Goal: Transaction & Acquisition: Purchase product/service

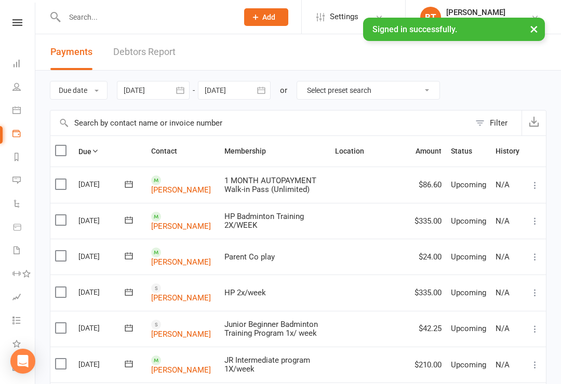
click at [18, 23] on icon at bounding box center [17, 22] width 10 height 7
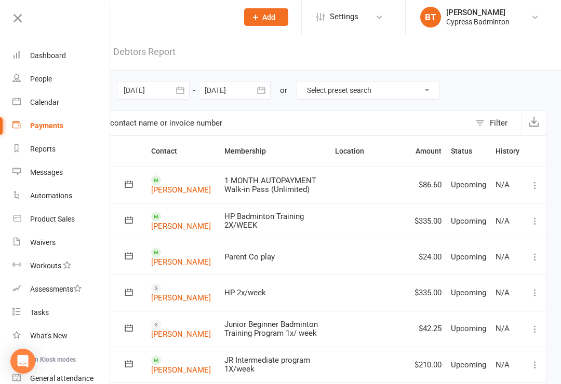
click at [54, 56] on div "Dashboard" at bounding box center [48, 55] width 36 height 8
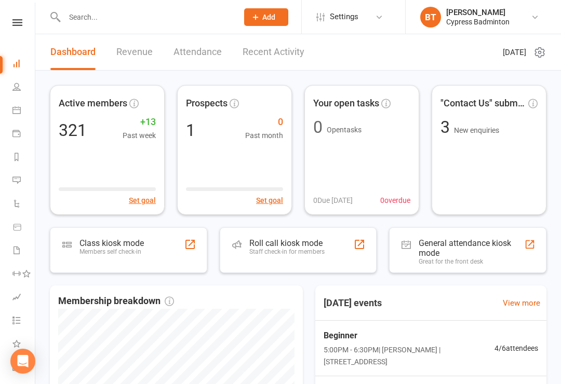
click at [16, 24] on icon at bounding box center [17, 22] width 10 height 7
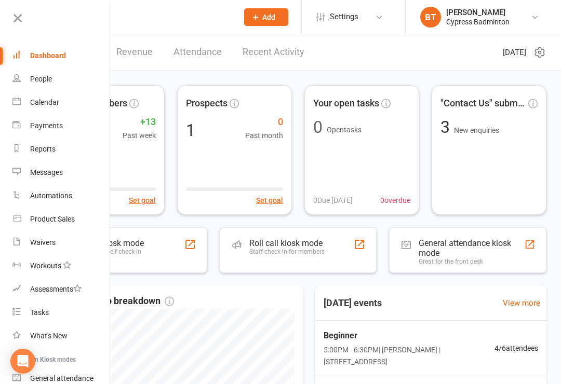
click at [51, 239] on div "Waivers" at bounding box center [42, 242] width 25 height 8
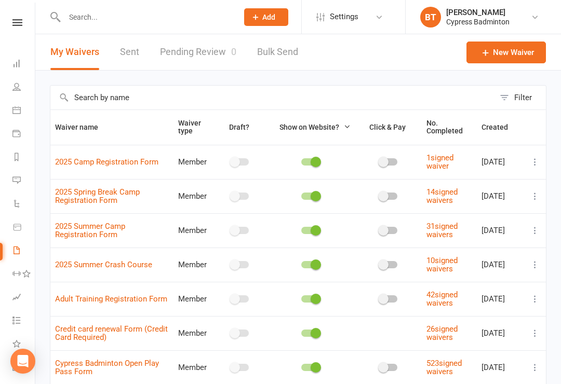
click at [128, 50] on link "Sent" at bounding box center [129, 52] width 19 height 36
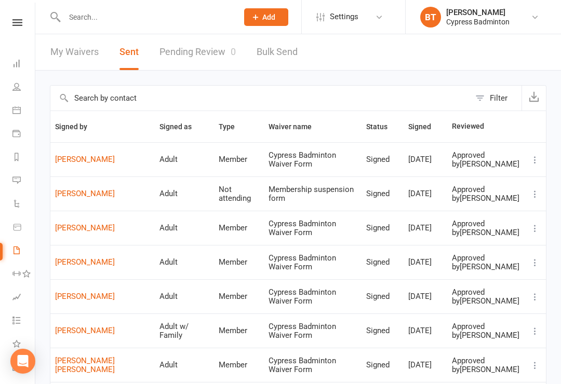
click at [117, 164] on link "Jyotsna Guduguntla" at bounding box center [102, 159] width 95 height 9
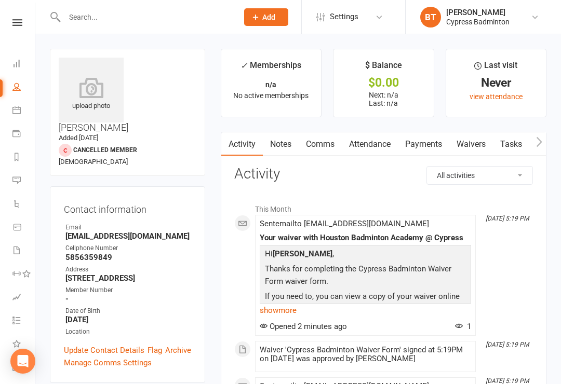
click at [100, 87] on icon at bounding box center [91, 87] width 65 height 21
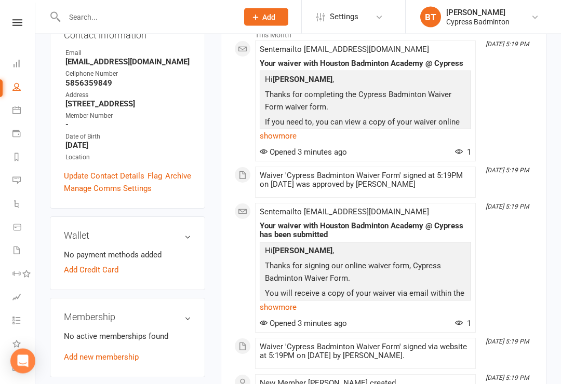
scroll to position [198, 0]
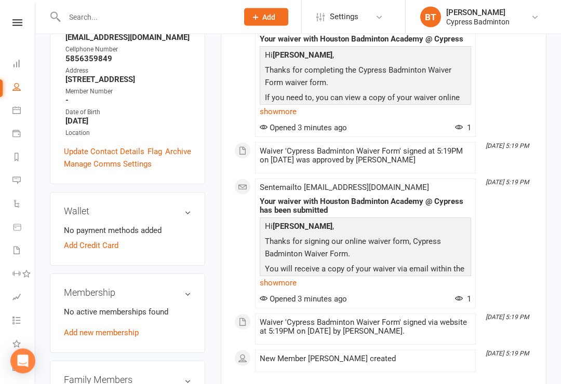
click at [101, 240] on link "Add Credit Card" at bounding box center [91, 246] width 54 height 12
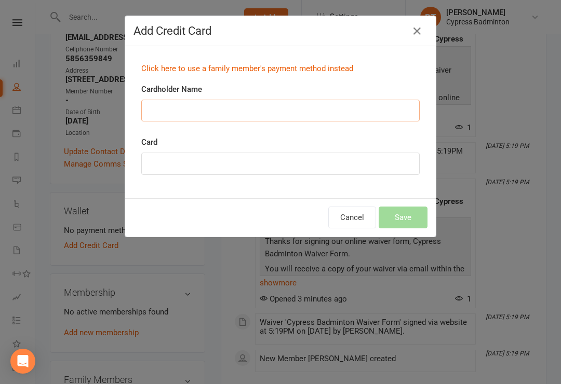
click at [178, 107] on input "Cardholder Name" at bounding box center [280, 111] width 278 height 22
type input "Sunitha udugula"
click at [172, 157] on div at bounding box center [280, 164] width 278 height 22
click at [409, 219] on button "Save" at bounding box center [402, 218] width 49 height 22
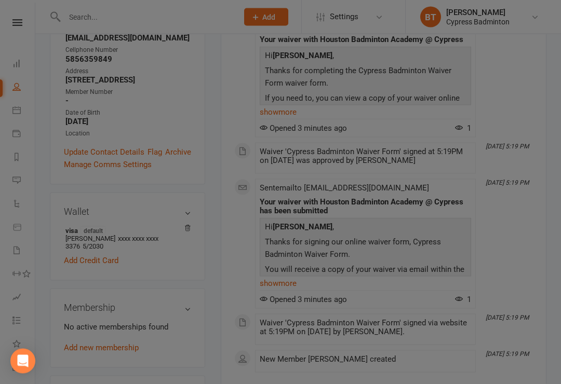
scroll to position [199, 0]
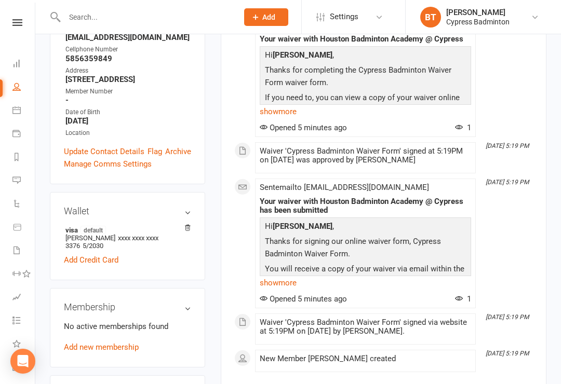
click at [25, 20] on link at bounding box center [17, 22] width 37 height 7
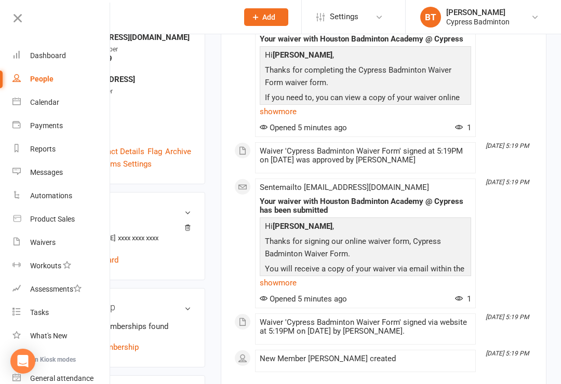
click at [70, 221] on div "Product Sales" at bounding box center [52, 219] width 45 height 8
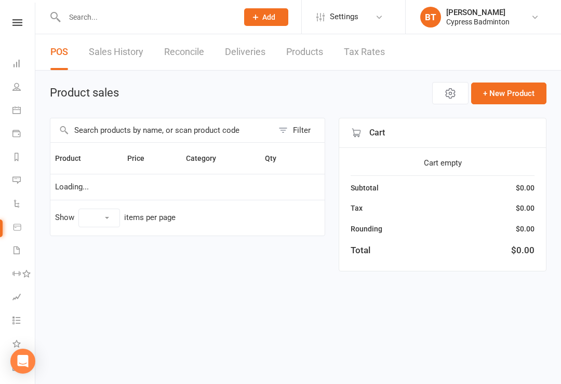
select select "100"
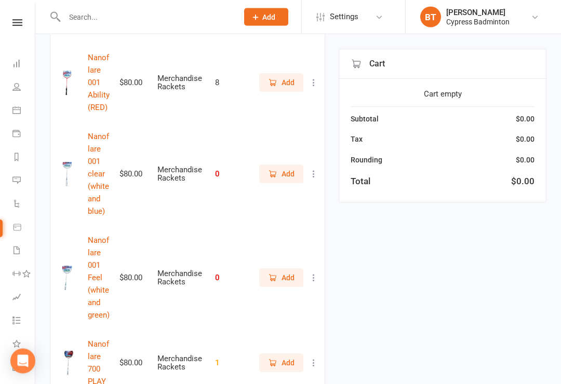
scroll to position [2985, 0]
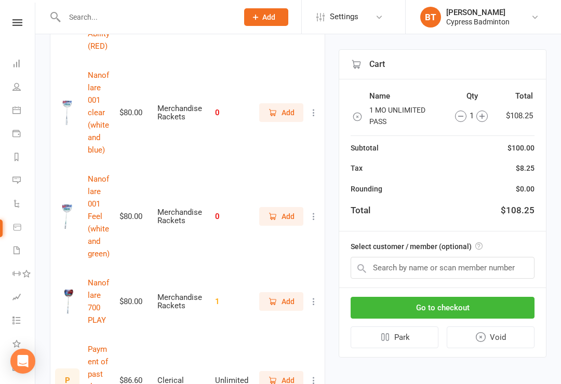
click at [21, 17] on nav "Clubworx Dashboard People Calendar Payments Reports Messages Automations Produc…" at bounding box center [17, 195] width 35 height 384
click at [386, 261] on input "text" at bounding box center [442, 268] width 184 height 22
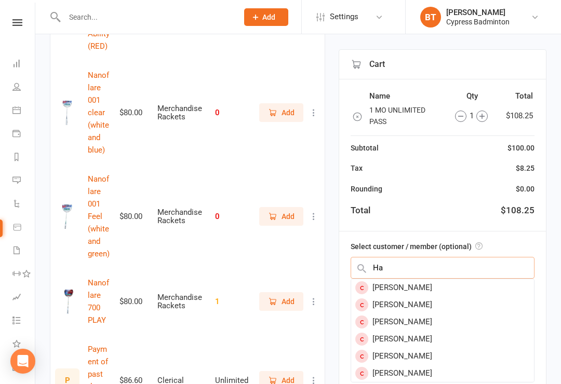
type input "H"
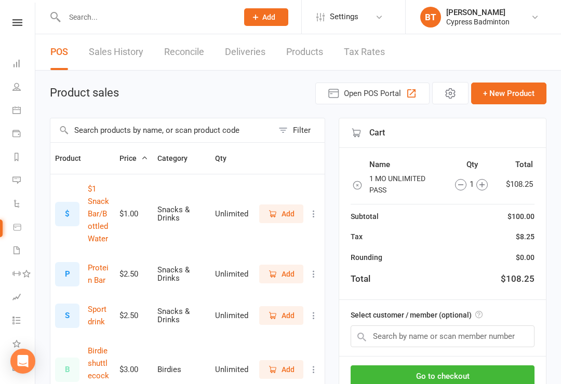
click at [16, 17] on nav "Clubworx Dashboard People Calendar Payments Reports Messages Automations Produc…" at bounding box center [17, 195] width 35 height 384
click at [22, 22] on icon at bounding box center [17, 22] width 10 height 7
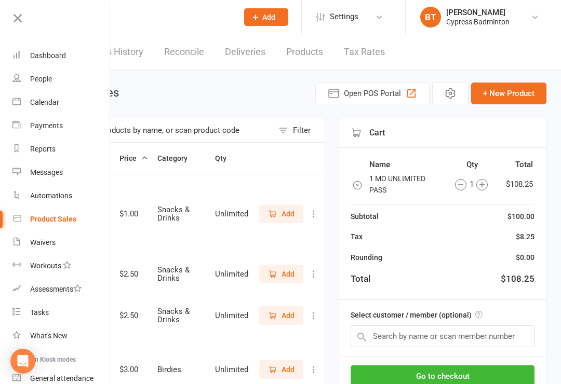
click at [46, 236] on link "Waivers" at bounding box center [61, 242] width 98 height 23
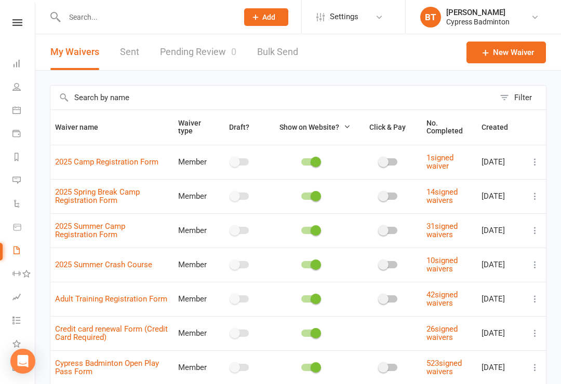
click at [83, 19] on input "text" at bounding box center [145, 17] width 169 height 15
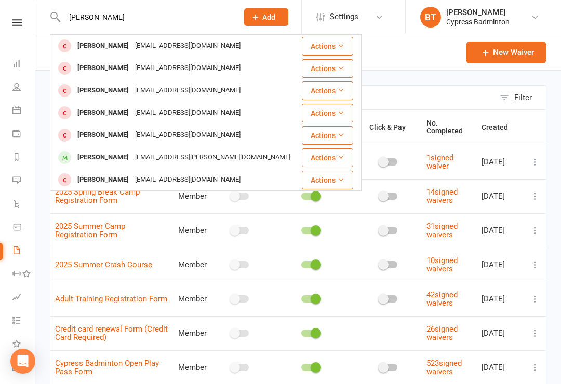
type input "Haritha kar"
click at [408, 70] on header "My Waivers Sent Pending Review 0 Bulk Send New Waiver" at bounding box center [297, 52] width 525 height 36
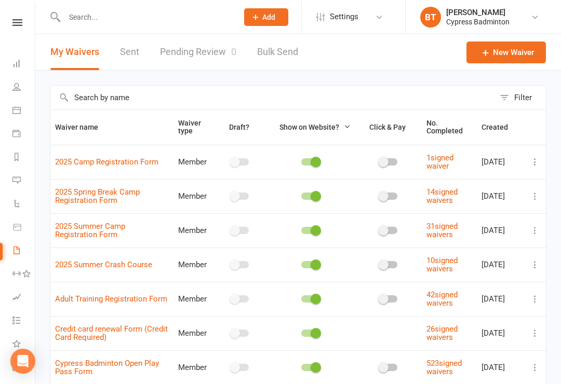
click at [102, 15] on input "text" at bounding box center [145, 17] width 169 height 15
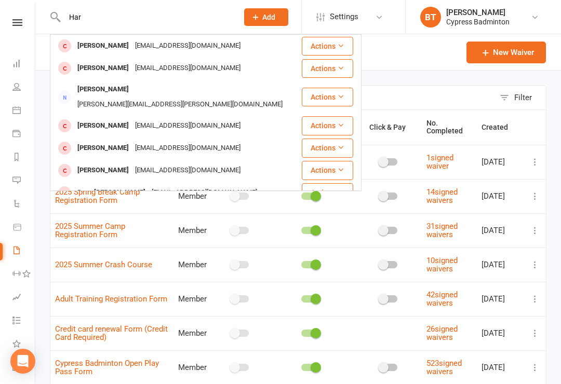
type input "Har"
click at [411, 78] on div "Filter Waiver name Waiver type Draft? Show on Website? Click & Pay No. Complete…" at bounding box center [297, 316] width 525 height 490
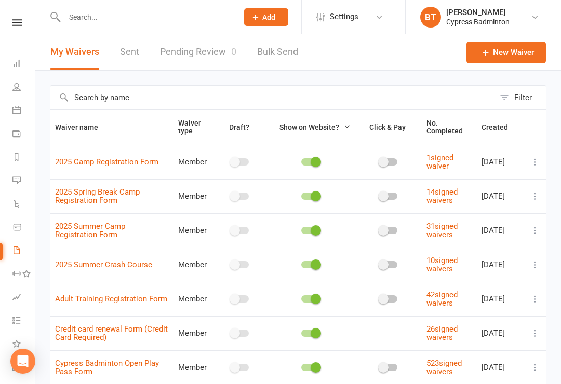
click at [135, 61] on link "Sent" at bounding box center [129, 52] width 19 height 36
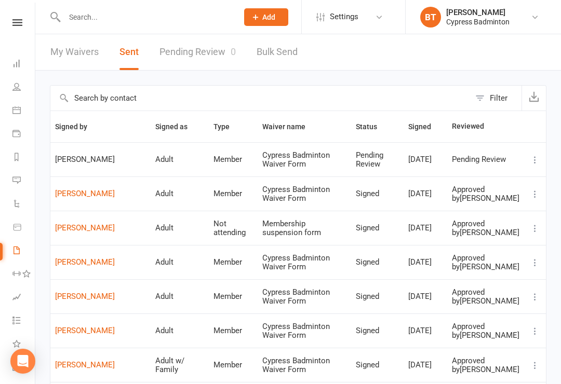
click at [92, 155] on span "Haritha Karumanchi" at bounding box center [100, 159] width 91 height 9
click at [531, 161] on icon at bounding box center [534, 160] width 10 height 10
click at [460, 200] on link "Review" at bounding box center [489, 199] width 103 height 21
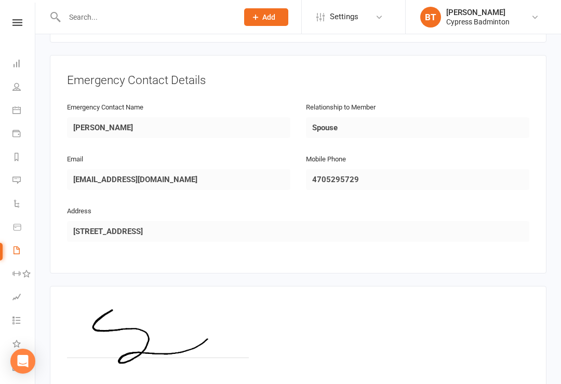
scroll to position [531, 0]
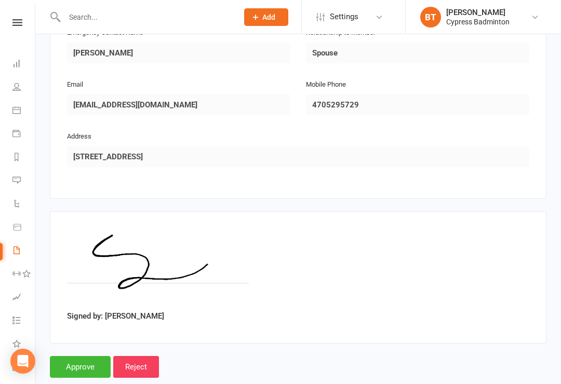
click at [77, 356] on input "Approve" at bounding box center [80, 367] width 61 height 22
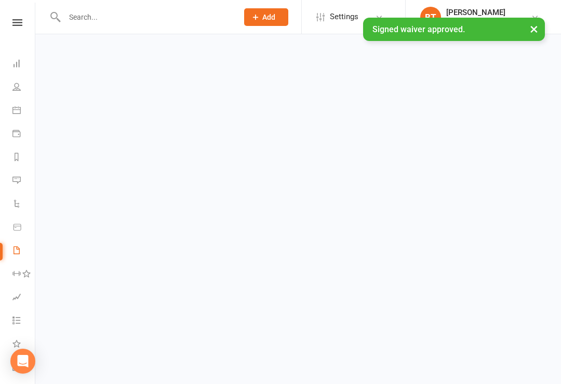
select select "50"
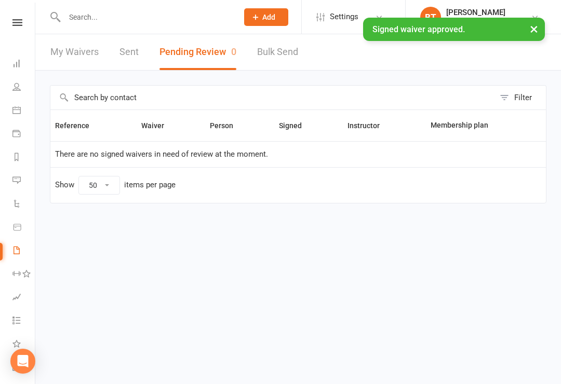
click at [130, 52] on link "Sent" at bounding box center [128, 52] width 19 height 36
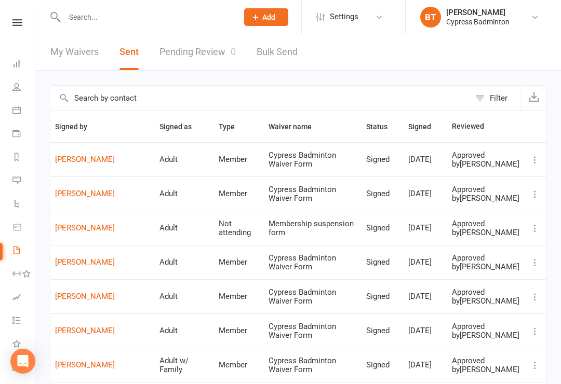
click at [115, 164] on link "Haritha Karumanchi" at bounding box center [102, 159] width 95 height 9
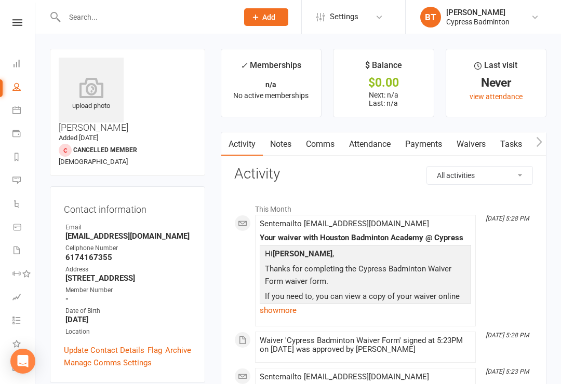
click at [103, 92] on icon at bounding box center [91, 87] width 65 height 21
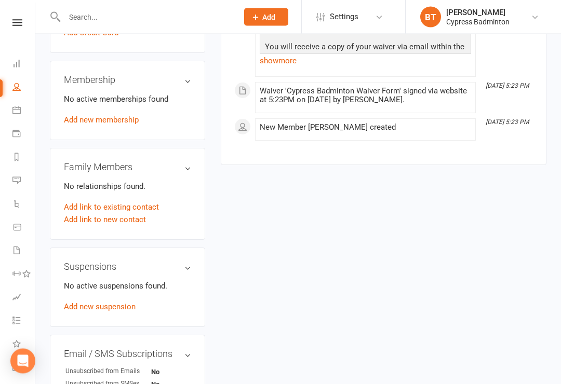
scroll to position [412, 0]
click at [19, 24] on icon at bounding box center [17, 22] width 10 height 7
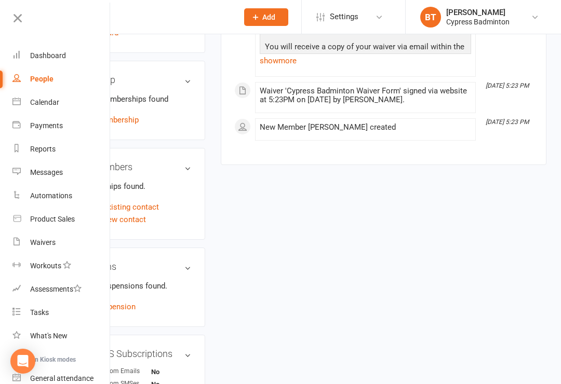
click at [66, 222] on div "Product Sales" at bounding box center [52, 219] width 45 height 8
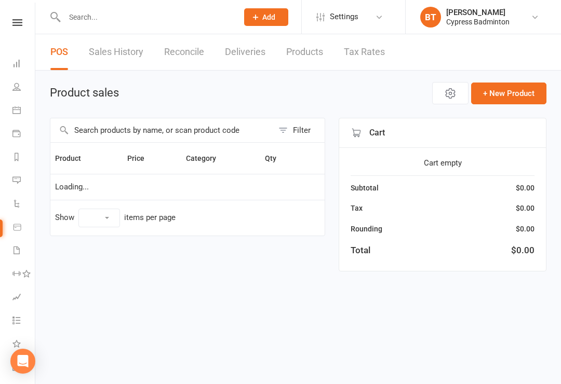
select select "100"
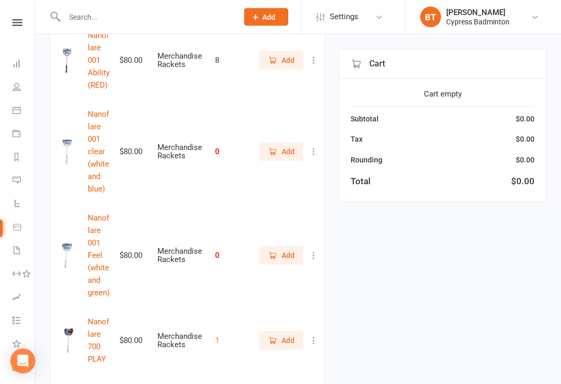
scroll to position [2947, 0]
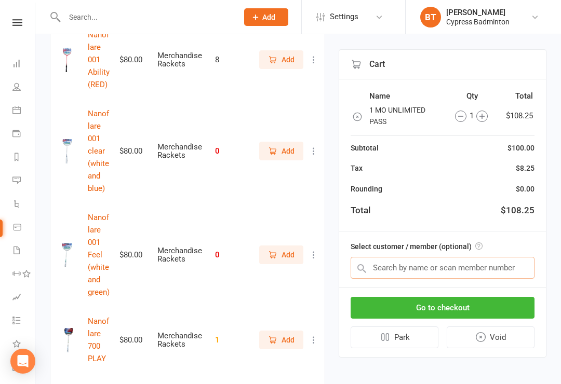
click at [387, 266] on input "text" at bounding box center [442, 268] width 184 height 22
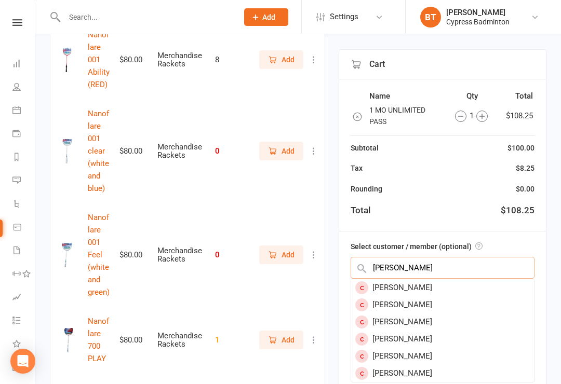
type input "Harit"
click at [424, 321] on div "Haritha Karumanchi" at bounding box center [442, 321] width 183 height 17
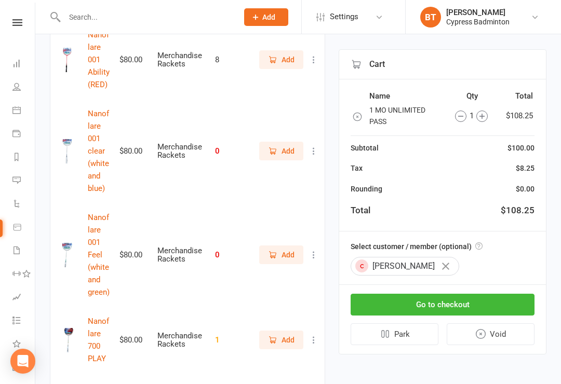
click at [449, 263] on icon "button" at bounding box center [445, 266] width 7 height 7
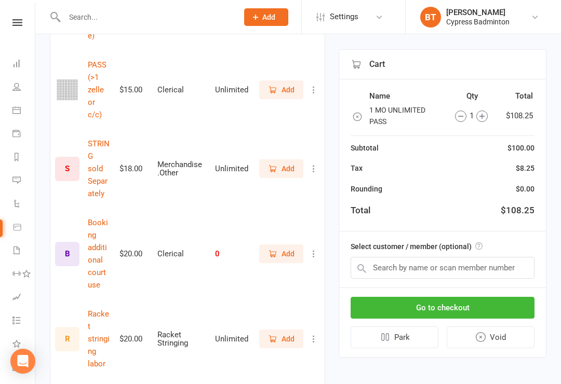
scroll to position [700, 0]
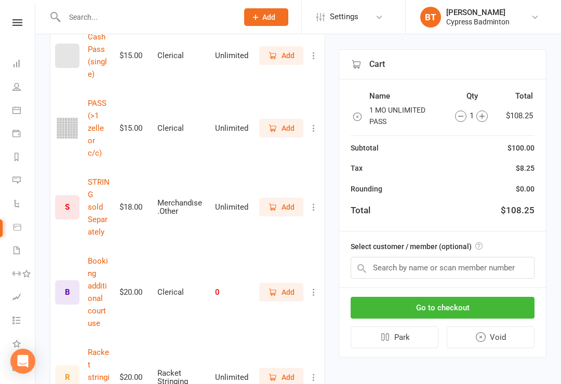
click at [16, 13] on nav "Clubworx Dashboard People Calendar Payments Reports Messages Automations Produc…" at bounding box center [17, 195] width 35 height 384
click at [25, 20] on link at bounding box center [17, 22] width 37 height 7
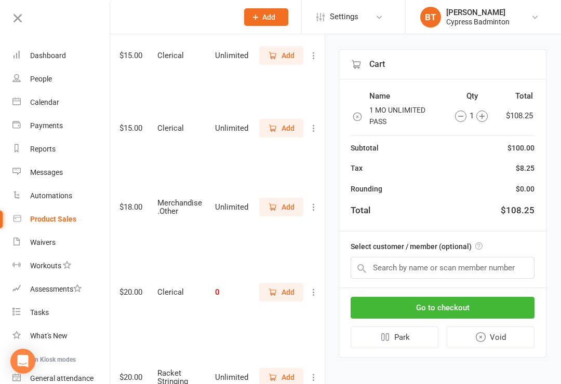
click at [238, 247] on td "0" at bounding box center [231, 292] width 43 height 91
click at [19, 14] on icon at bounding box center [17, 18] width 15 height 15
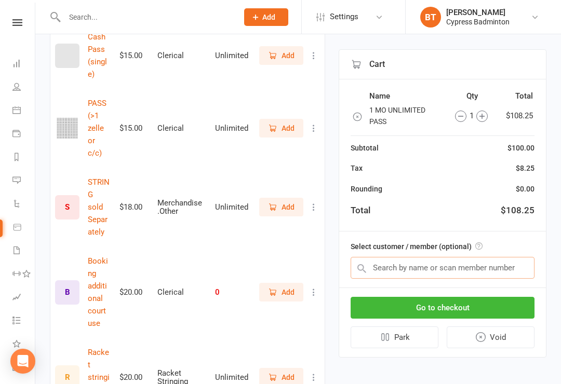
click at [384, 259] on input "text" at bounding box center [442, 268] width 184 height 22
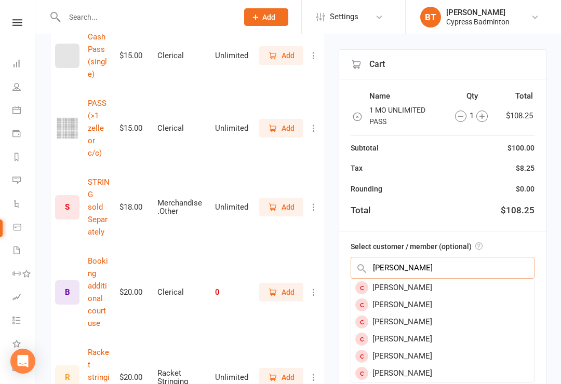
type input "Haritha"
click at [438, 302] on div "Haritha Karumanchi" at bounding box center [442, 304] width 183 height 17
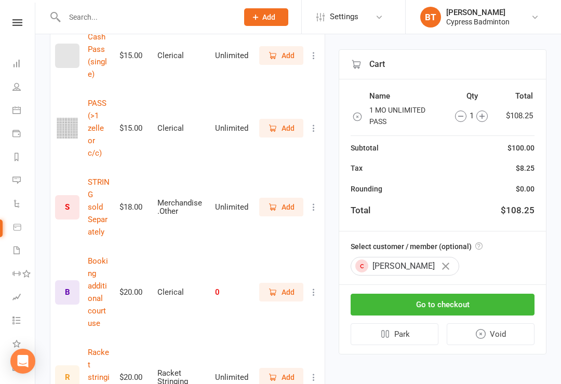
click at [446, 301] on button "Go to checkout" at bounding box center [442, 305] width 184 height 22
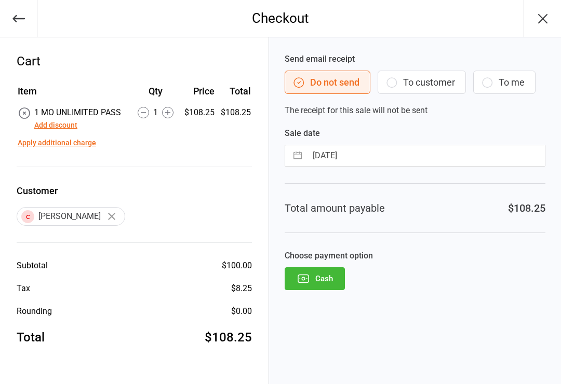
click at [324, 281] on button "Cash" at bounding box center [314, 278] width 60 height 23
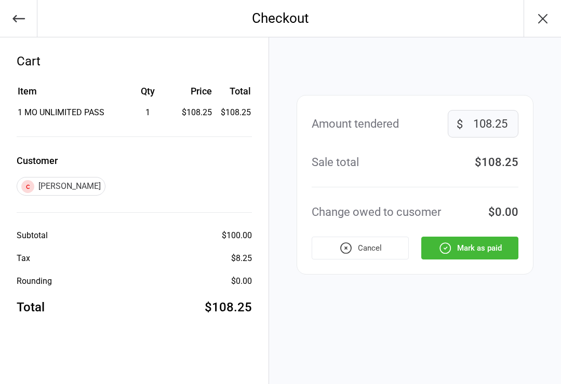
click at [489, 247] on button "Mark as paid" at bounding box center [469, 248] width 97 height 23
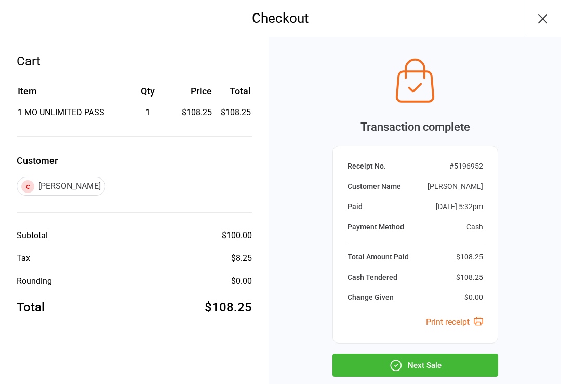
click at [411, 361] on button "Next Sale" at bounding box center [415, 365] width 166 height 23
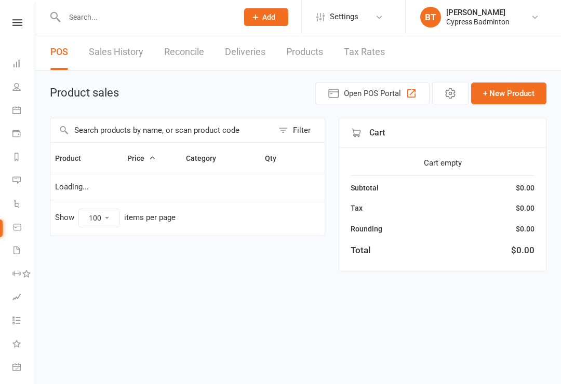
select select "100"
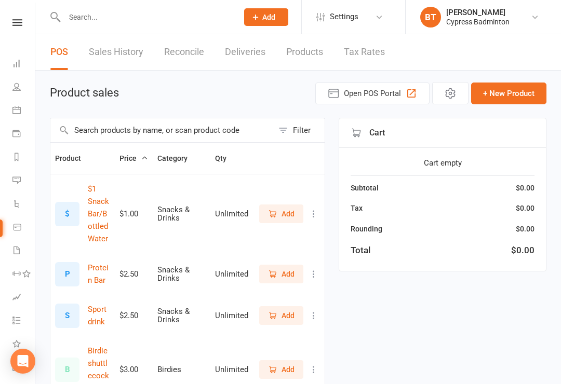
click at [18, 15] on nav "Clubworx Dashboard People Calendar Payments Reports Messages Automations Produc…" at bounding box center [17, 195] width 35 height 384
click at [17, 20] on icon at bounding box center [17, 22] width 10 height 7
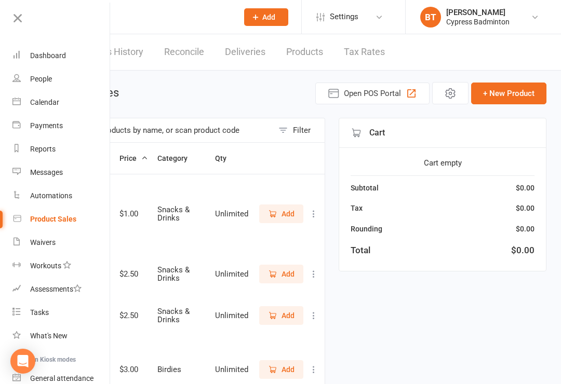
click at [32, 241] on div "Waivers" at bounding box center [42, 242] width 25 height 8
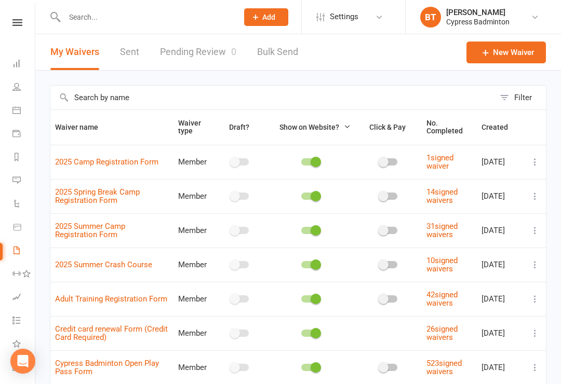
click at [180, 58] on link "Pending Review 0" at bounding box center [198, 52] width 76 height 36
select select "50"
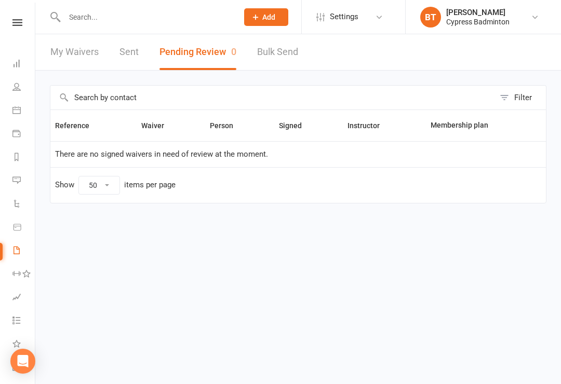
click at [126, 50] on link "Sent" at bounding box center [128, 52] width 19 height 36
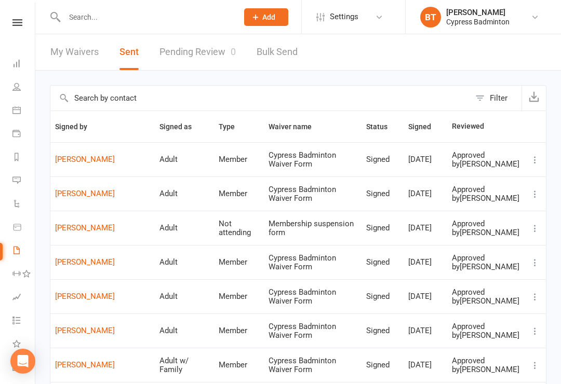
click at [11, 25] on link at bounding box center [17, 22] width 37 height 7
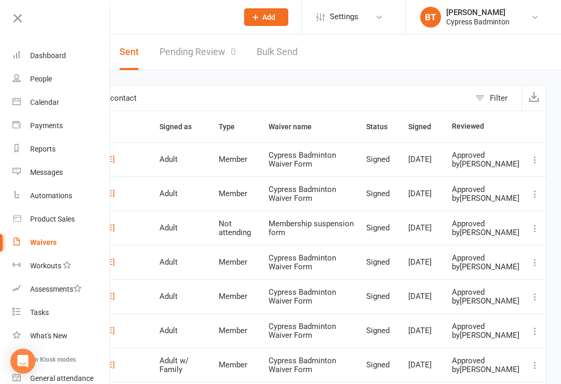
click at [16, 56] on icon at bounding box center [16, 54] width 8 height 8
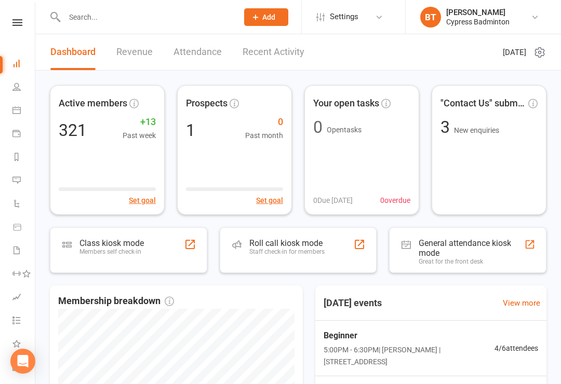
click at [15, 22] on icon at bounding box center [17, 22] width 10 height 7
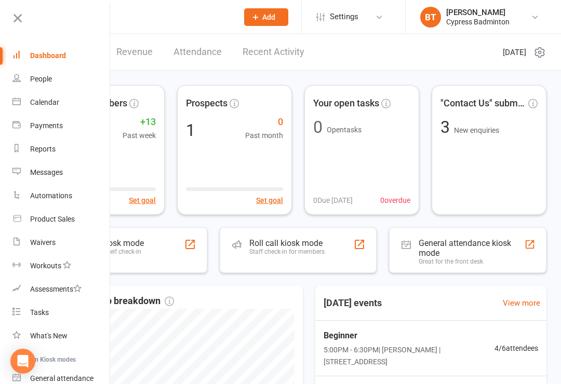
click at [37, 233] on link "Waivers" at bounding box center [61, 242] width 98 height 23
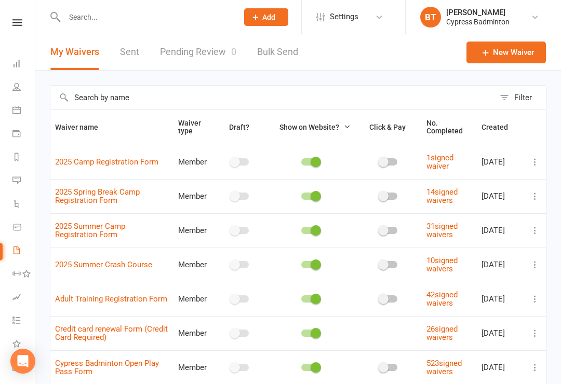
click at [125, 56] on link "Sent" at bounding box center [129, 52] width 19 height 36
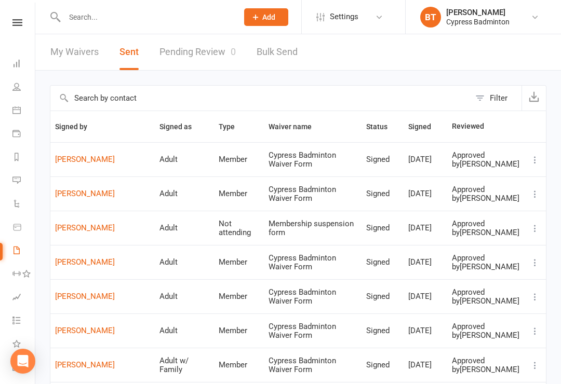
click at [114, 198] on link "Jyotsna Guduguntla" at bounding box center [102, 193] width 95 height 9
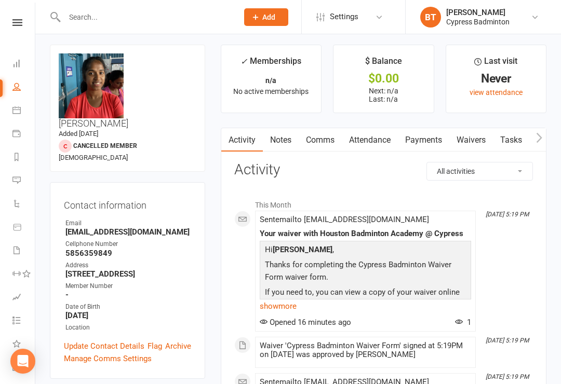
scroll to position [3, 0]
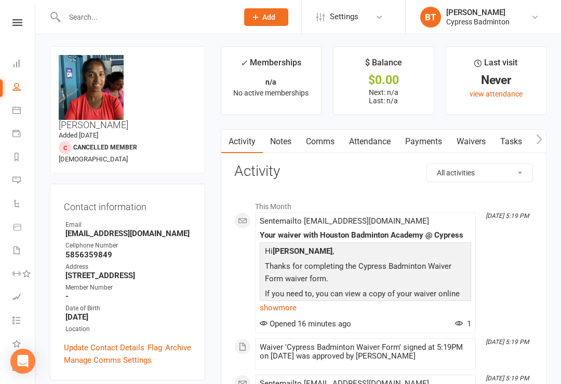
click at [21, 20] on icon at bounding box center [17, 22] width 10 height 7
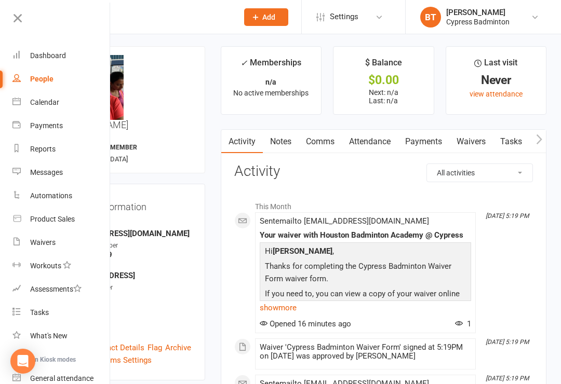
click at [56, 102] on div "Calendar" at bounding box center [44, 102] width 29 height 8
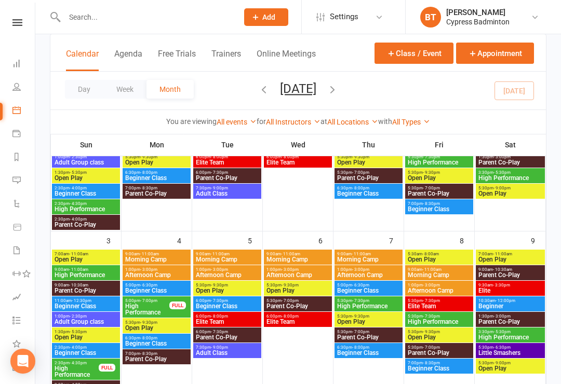
scroll to position [379, 0]
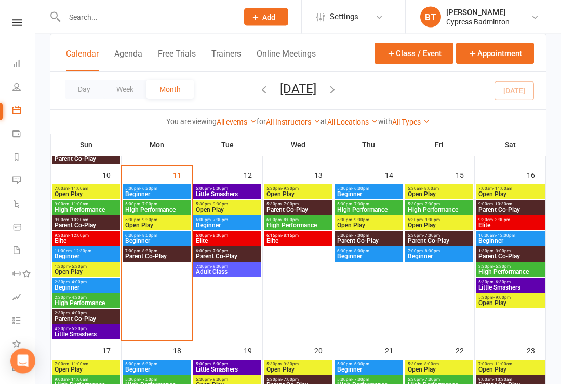
click at [168, 216] on div "5:30pm - 9:30pm Open Play" at bounding box center [156, 223] width 68 height 15
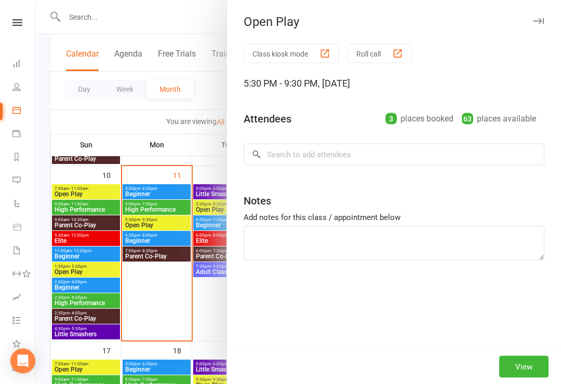
scroll to position [380, 0]
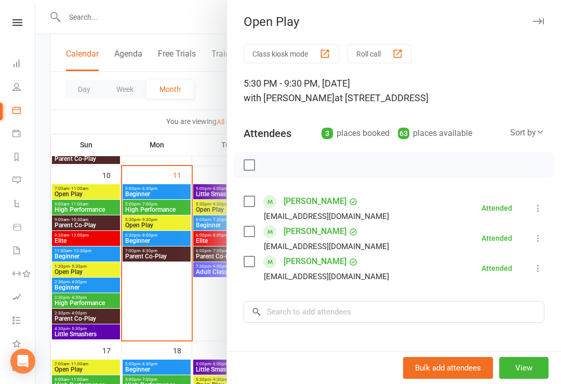
click at [164, 221] on div at bounding box center [297, 192] width 525 height 384
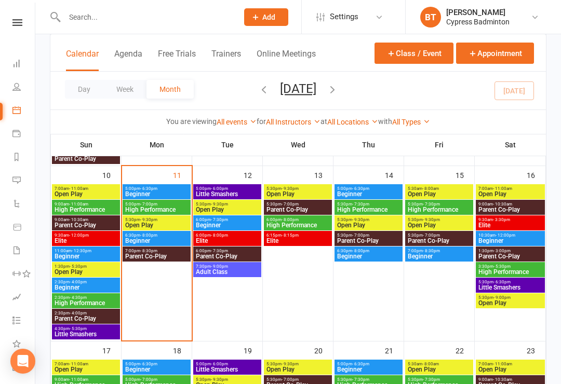
click at [154, 227] on span "Open Play" at bounding box center [157, 225] width 64 height 6
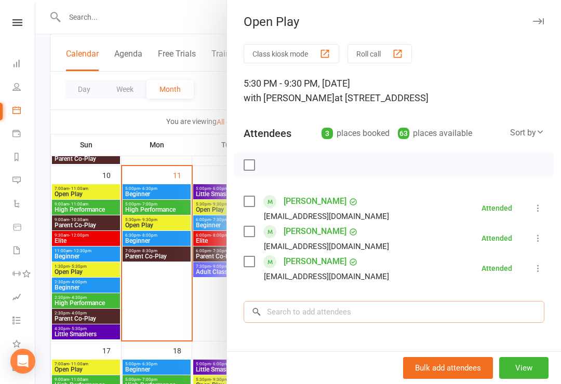
click at [297, 310] on input "search" at bounding box center [393, 312] width 301 height 22
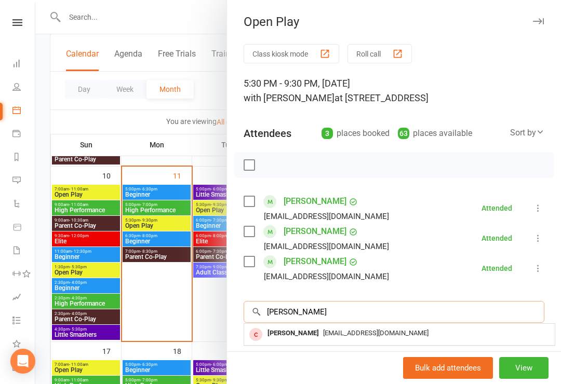
type input "Jyotsna"
click at [319, 335] on div "Jyotsna Guduguntla" at bounding box center [293, 333] width 60 height 15
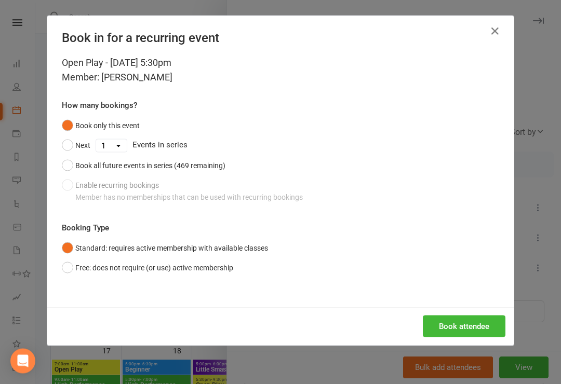
click at [75, 261] on button "Free: does not require (or use) active membership" at bounding box center [147, 268] width 171 height 20
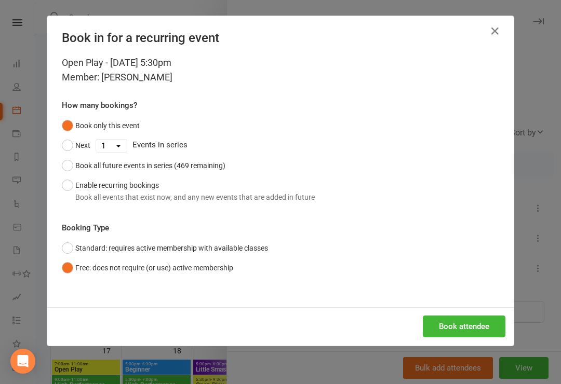
click at [474, 319] on button "Book attendee" at bounding box center [463, 327] width 83 height 22
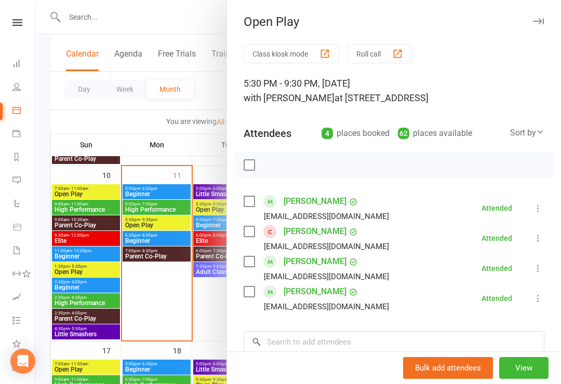
scroll to position [397, 0]
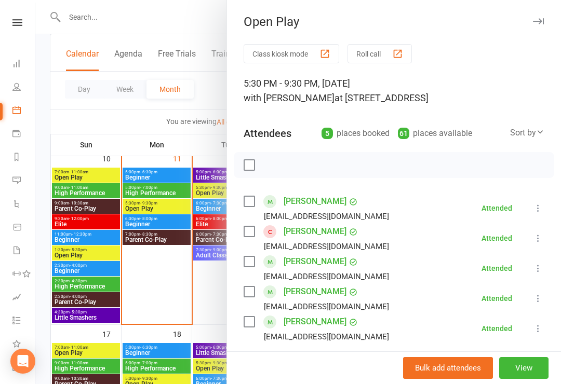
click at [100, 20] on div at bounding box center [297, 192] width 525 height 384
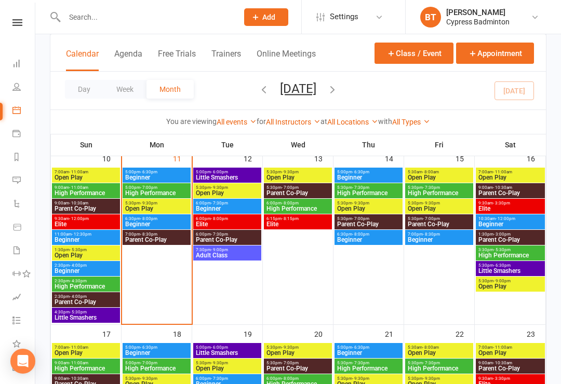
click at [88, 6] on div at bounding box center [140, 17] width 181 height 34
click at [93, 5] on div at bounding box center [140, 17] width 181 height 34
click at [84, 19] on input "text" at bounding box center [145, 17] width 169 height 15
click at [92, 16] on input "text" at bounding box center [145, 17] width 169 height 15
click at [22, 21] on icon at bounding box center [17, 22] width 10 height 7
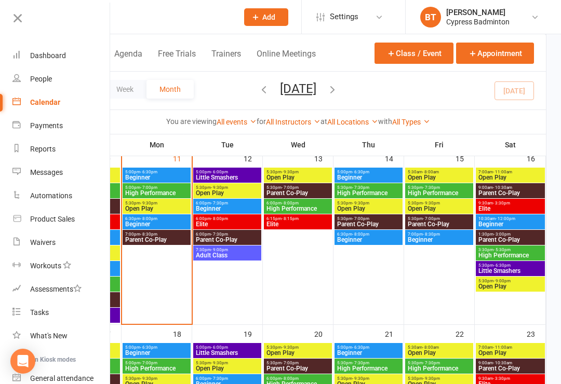
click at [69, 217] on div "Product Sales" at bounding box center [52, 219] width 45 height 8
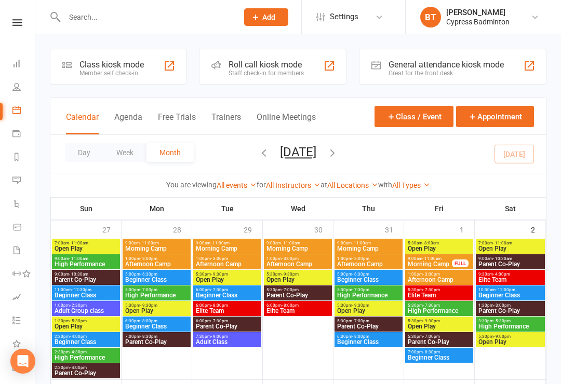
select select "100"
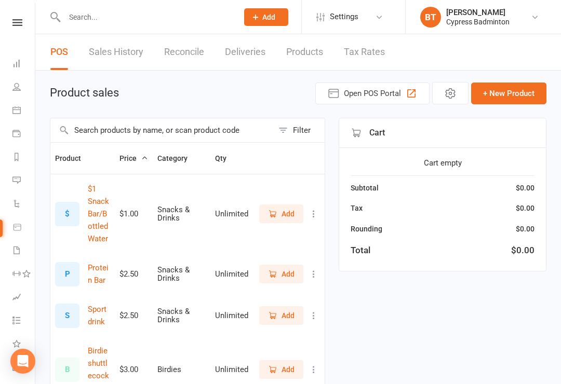
click at [79, 19] on input "text" at bounding box center [145, 17] width 169 height 15
click at [140, 49] on link "Sales History" at bounding box center [116, 52] width 54 height 36
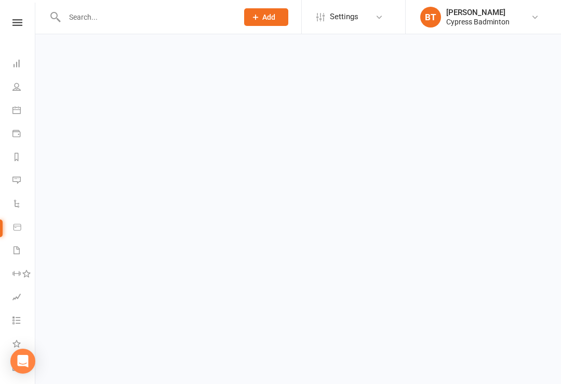
select select "100"
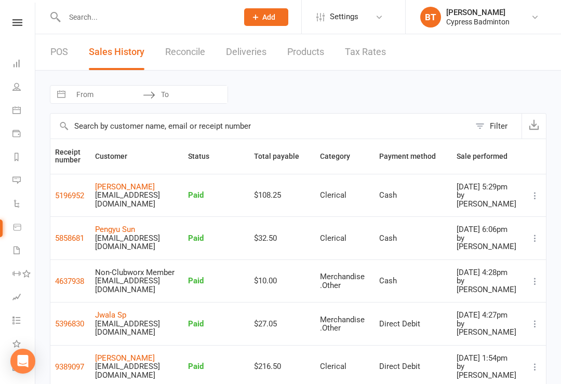
click at [23, 23] on link at bounding box center [17, 22] width 37 height 7
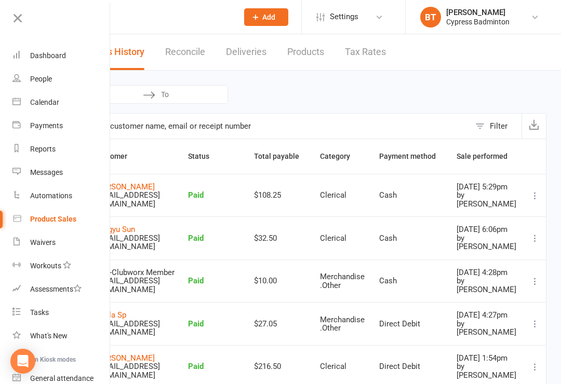
click at [66, 221] on div "Product Sales" at bounding box center [53, 219] width 46 height 8
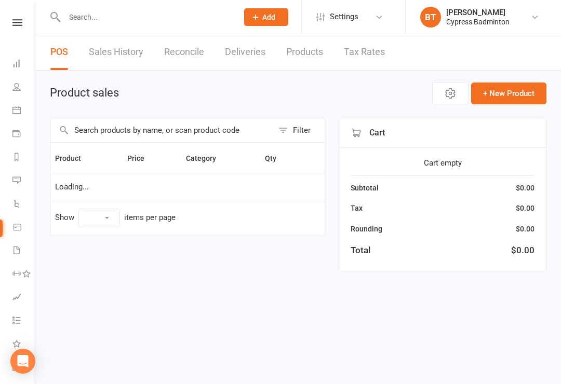
select select "100"
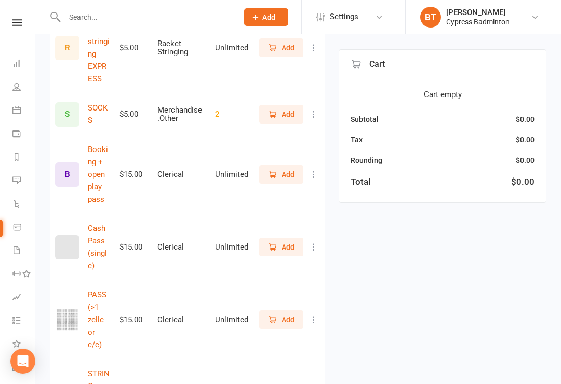
scroll to position [507, 0]
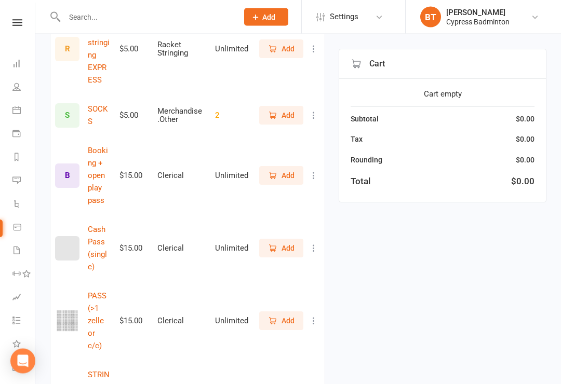
click at [285, 316] on span "Add" at bounding box center [287, 321] width 13 height 11
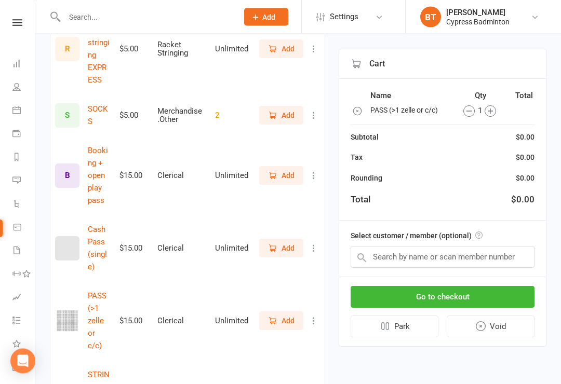
scroll to position [507, 0]
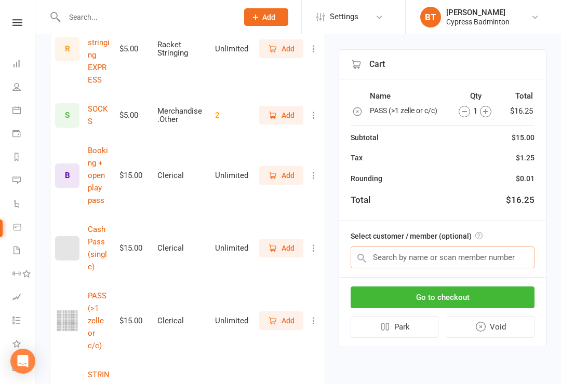
click at [386, 259] on input "text" at bounding box center [442, 258] width 184 height 22
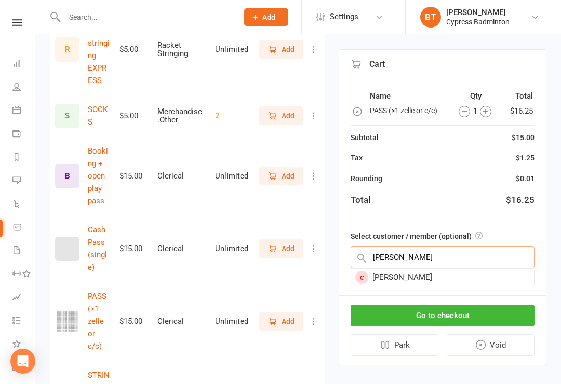
type input "Jyotsna"
click at [427, 275] on div "Jyotsna Guduguntla" at bounding box center [442, 277] width 183 height 17
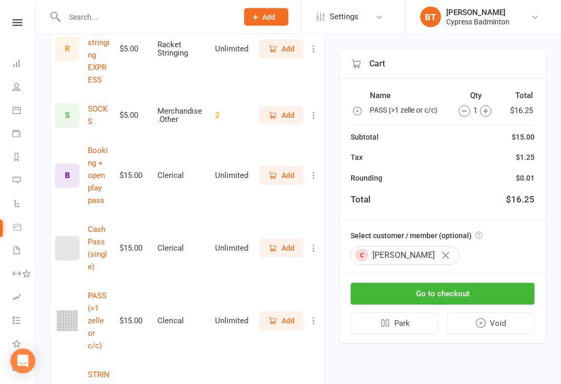
click at [443, 293] on button "Go to checkout" at bounding box center [442, 294] width 184 height 22
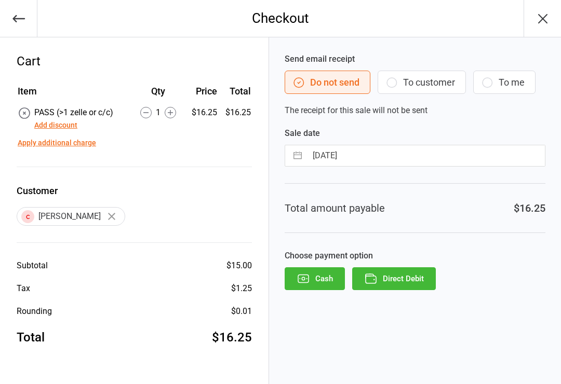
click at [326, 278] on button "Cash" at bounding box center [314, 278] width 60 height 23
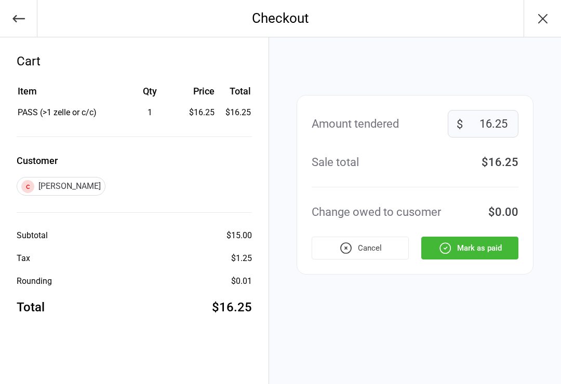
click at [472, 246] on button "Mark as paid" at bounding box center [469, 248] width 97 height 23
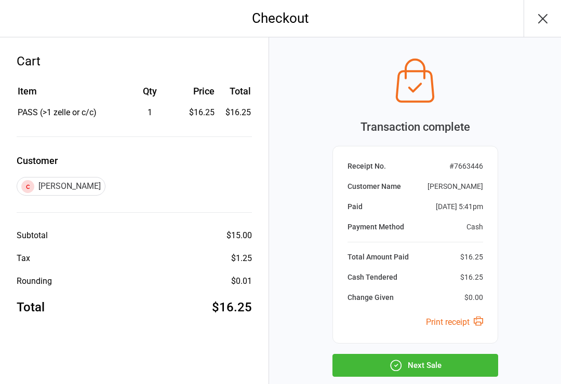
click at [424, 359] on button "Next Sale" at bounding box center [415, 365] width 166 height 23
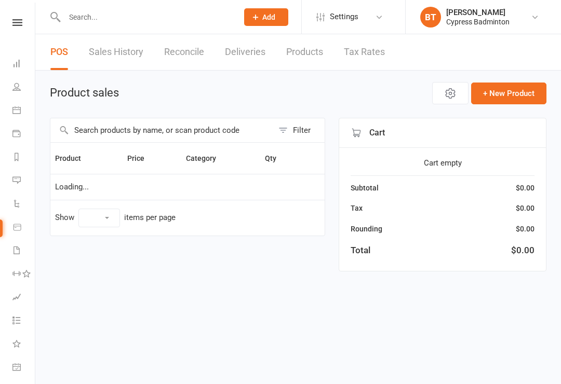
select select "100"
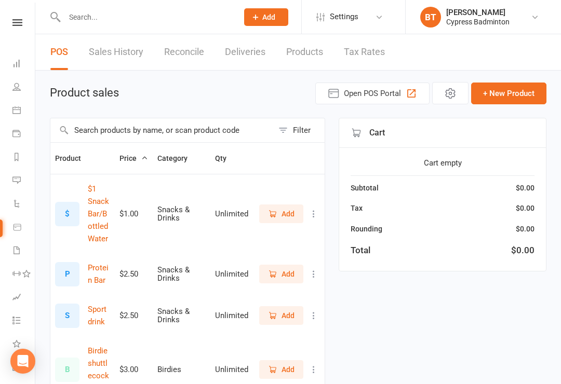
click at [101, 128] on input "text" at bounding box center [161, 130] width 223 height 24
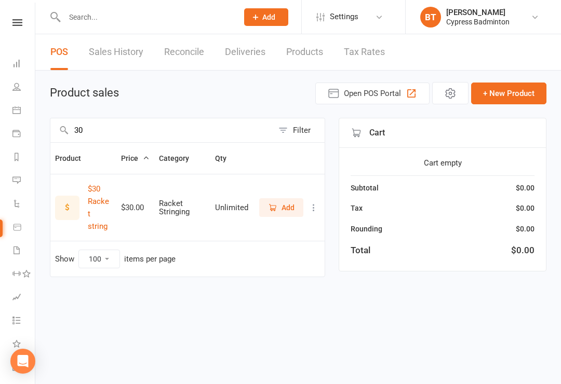
type input "30"
click at [280, 203] on span "Add" at bounding box center [281, 207] width 26 height 11
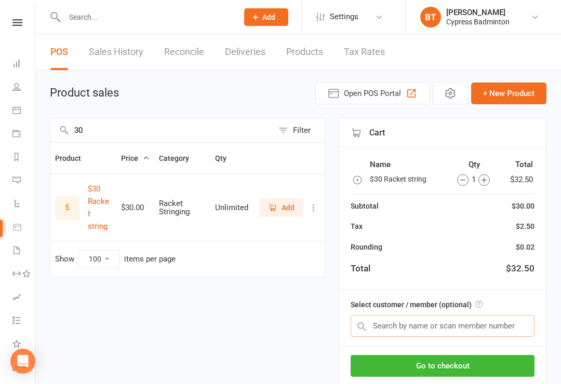
click at [378, 319] on input "text" at bounding box center [442, 326] width 184 height 22
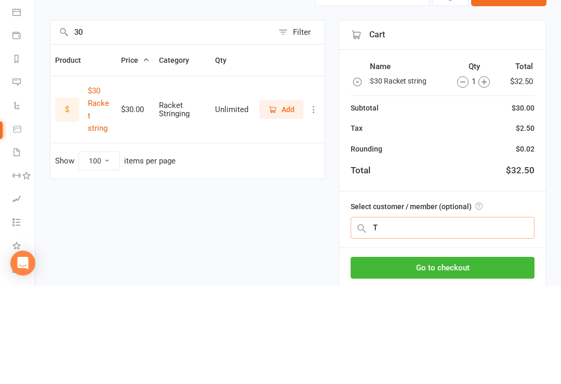
scroll to position [70, 0]
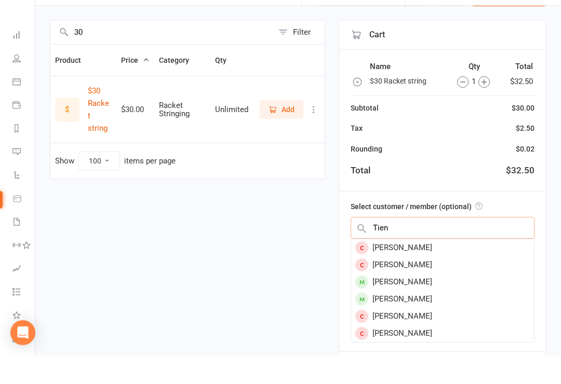
type input "Tien"
click at [407, 302] on div "[PERSON_NAME]" at bounding box center [442, 310] width 183 height 17
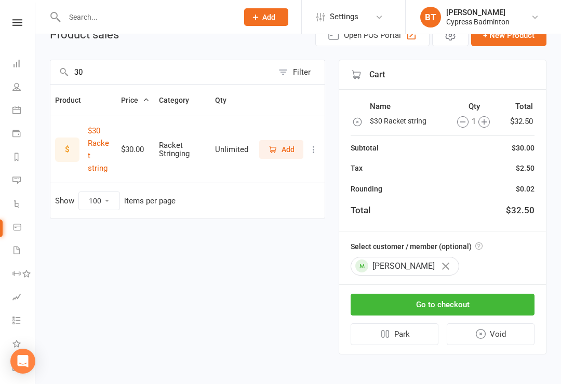
scroll to position [0, 0]
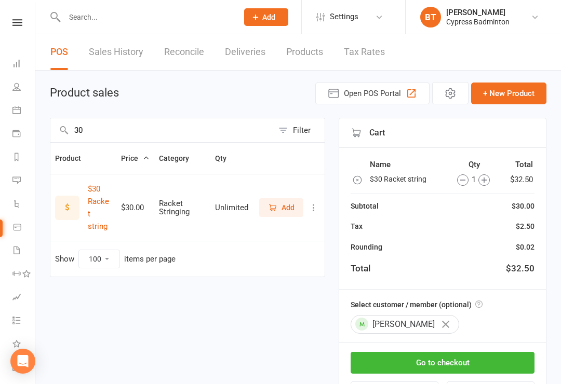
click at [479, 360] on button "Go to checkout" at bounding box center [442, 363] width 184 height 22
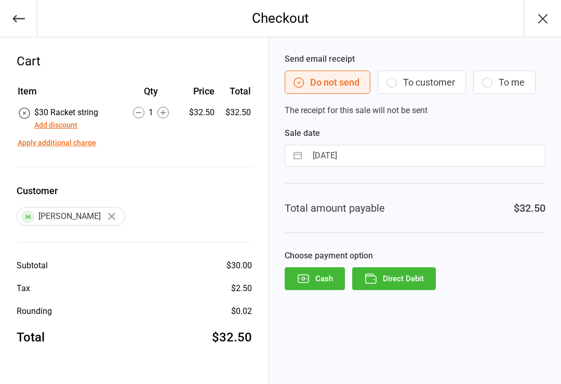
click at [310, 280] on icon "button" at bounding box center [302, 278] width 13 height 13
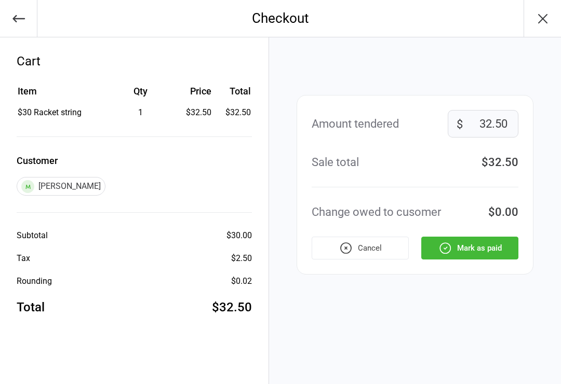
click at [473, 246] on button "Mark as paid" at bounding box center [469, 248] width 97 height 23
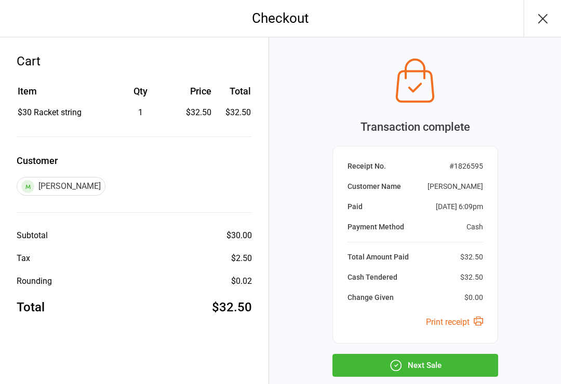
click at [442, 364] on button "Next Sale" at bounding box center [415, 365] width 166 height 23
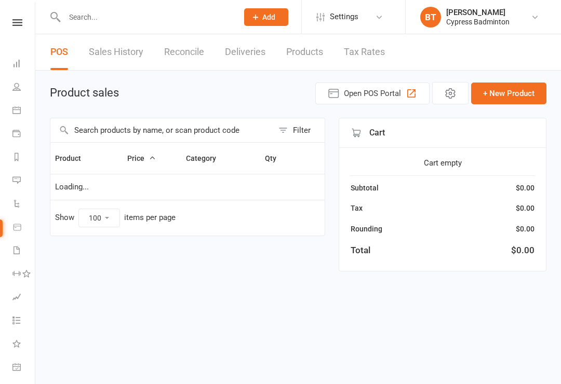
select select "100"
